Goal: Transaction & Acquisition: Download file/media

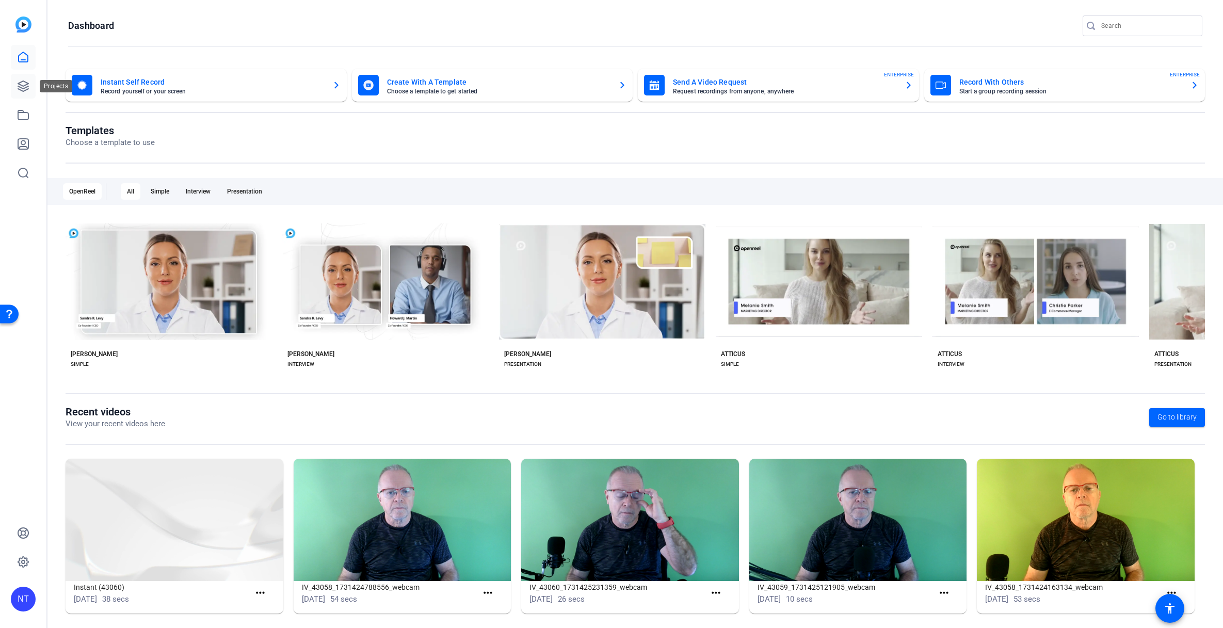
click at [23, 87] on icon at bounding box center [23, 86] width 12 height 12
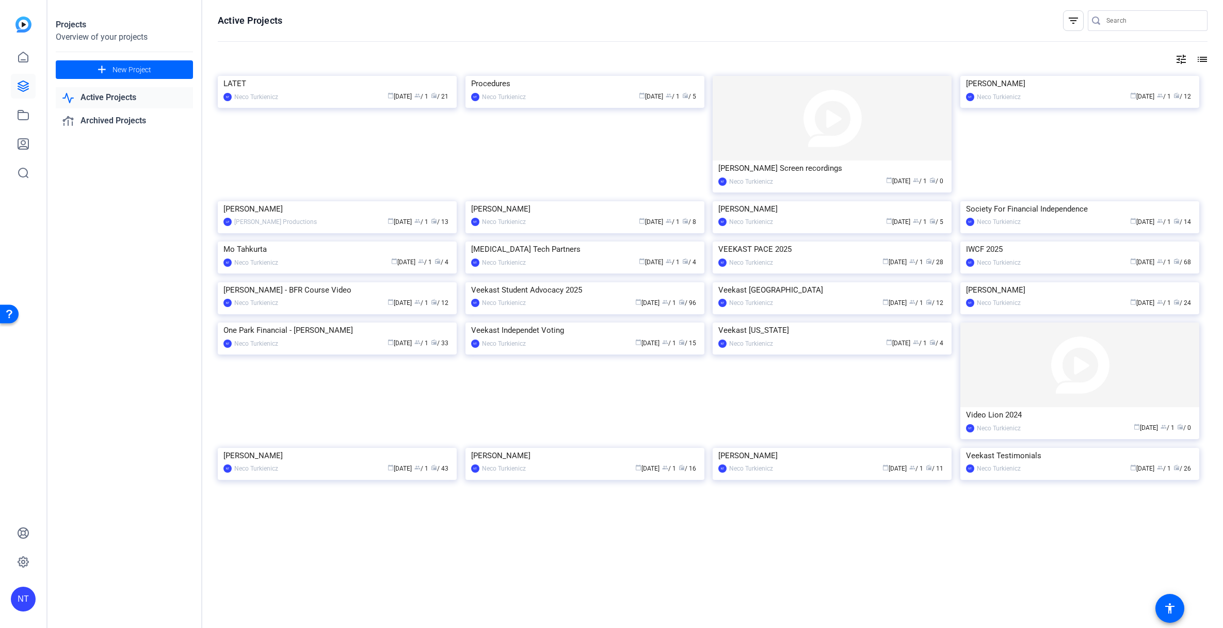
click at [350, 201] on img at bounding box center [337, 201] width 239 height 0
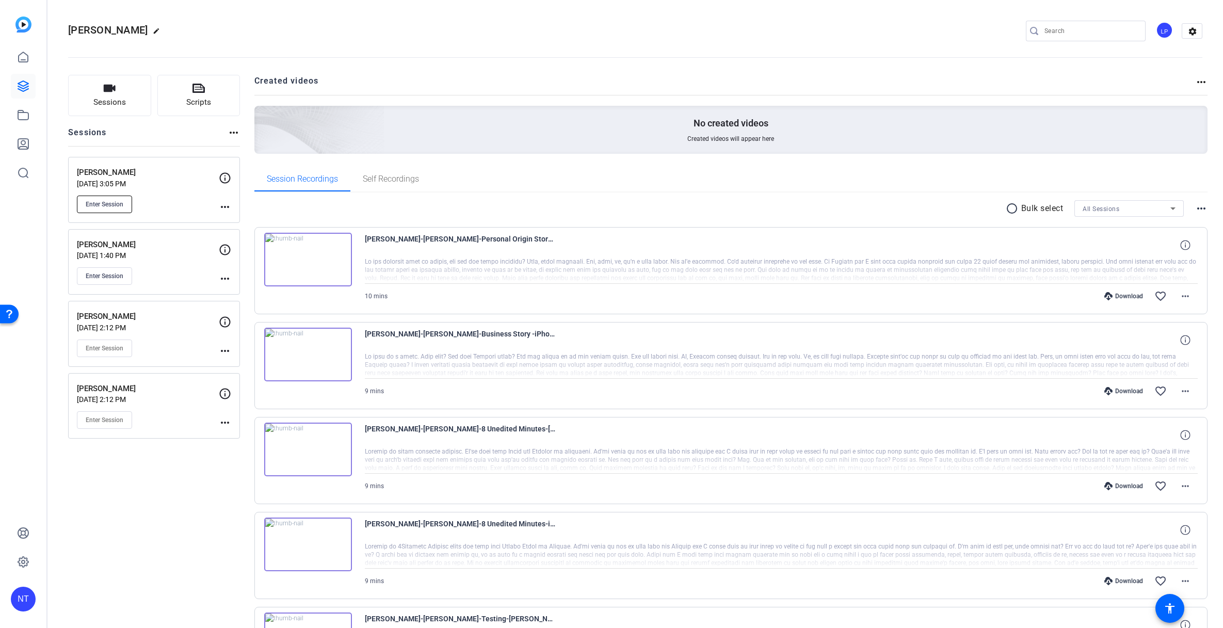
click at [103, 205] on span "Enter Session" at bounding box center [105, 204] width 38 height 8
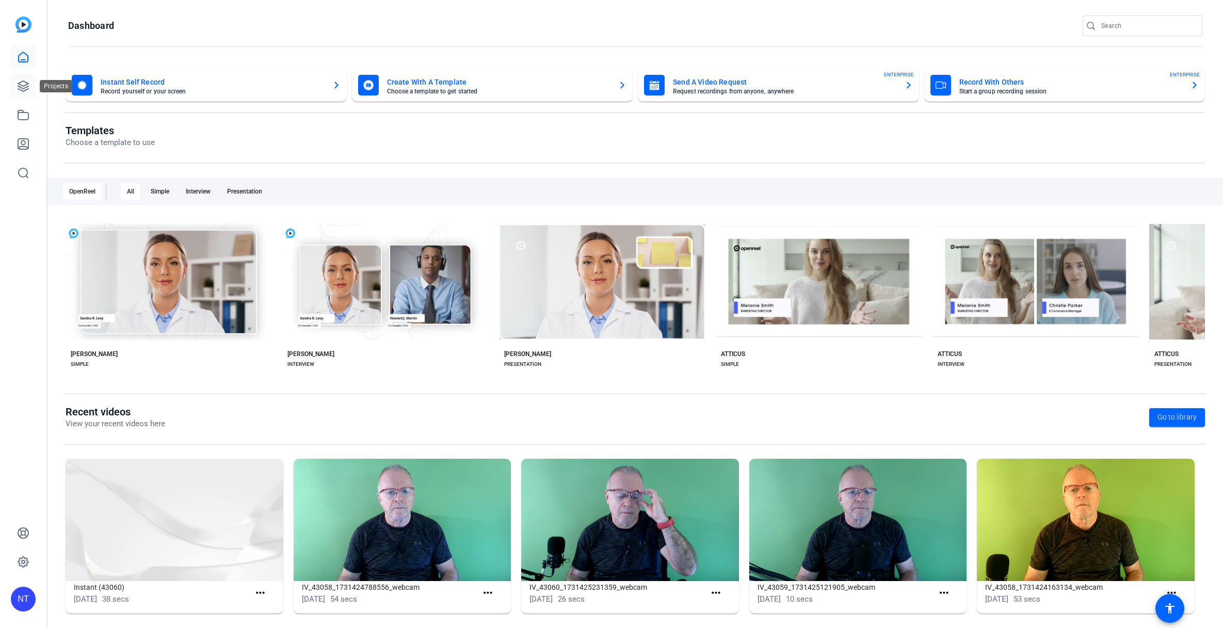
click at [17, 83] on icon at bounding box center [23, 86] width 12 height 12
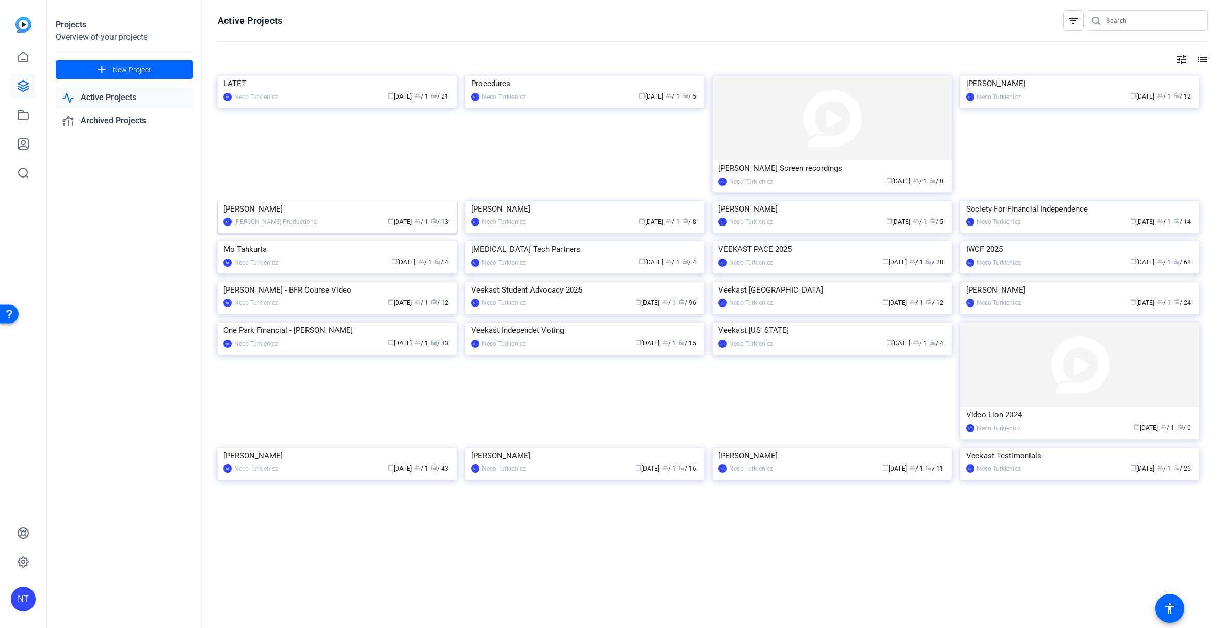
click at [327, 201] on img at bounding box center [337, 201] width 239 height 0
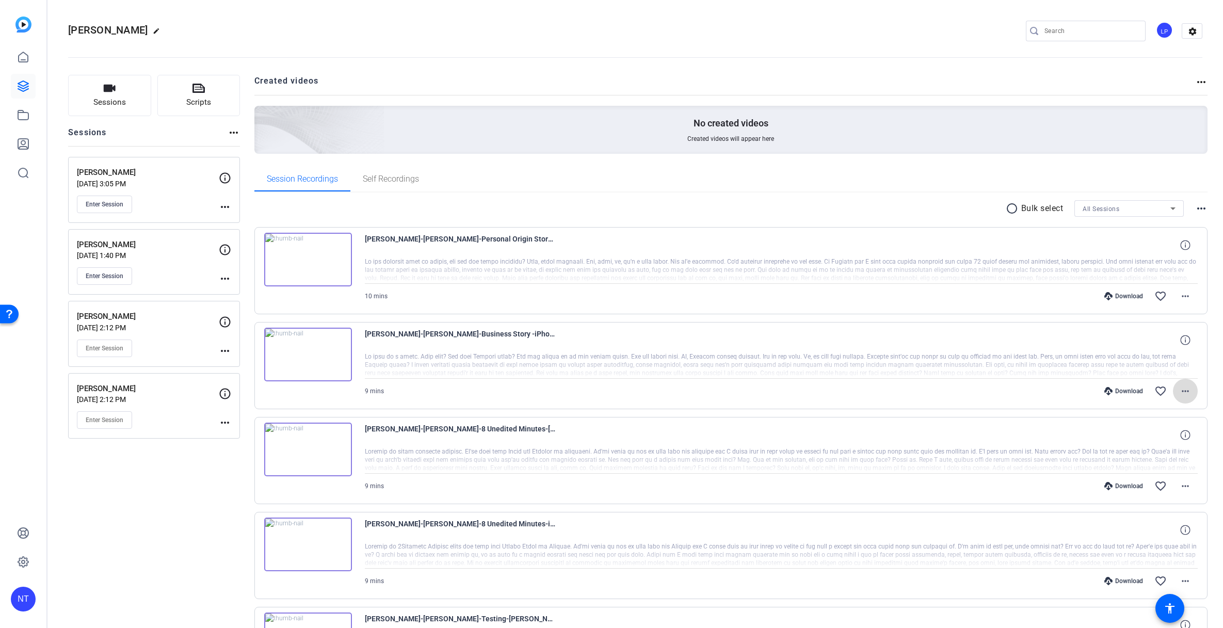
click at [1186, 390] on mat-icon "more_horiz" at bounding box center [1185, 391] width 12 height 12
click at [1164, 433] on span "Download MP4" at bounding box center [1159, 439] width 62 height 12
click at [1184, 392] on mat-icon "more_horiz" at bounding box center [1185, 391] width 12 height 12
click at [1175, 409] on span "Download Original" at bounding box center [1159, 413] width 62 height 12
